Goal: Find specific page/section: Find specific page/section

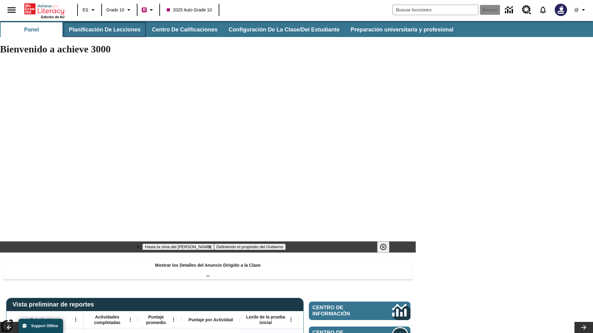
click at [103, 30] on button "Planificación de lecciones" at bounding box center [105, 29] width 82 height 15
